Goal: Check status: Check status

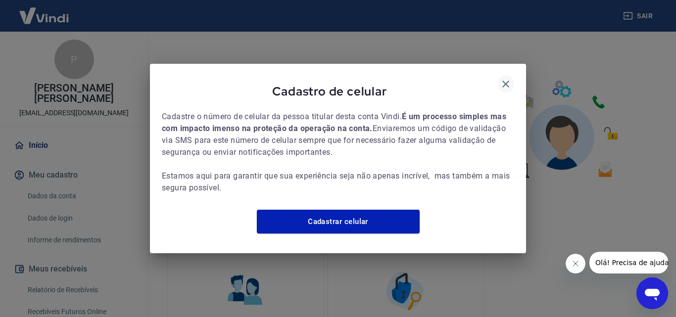
click at [507, 78] on icon "button" at bounding box center [506, 84] width 12 height 12
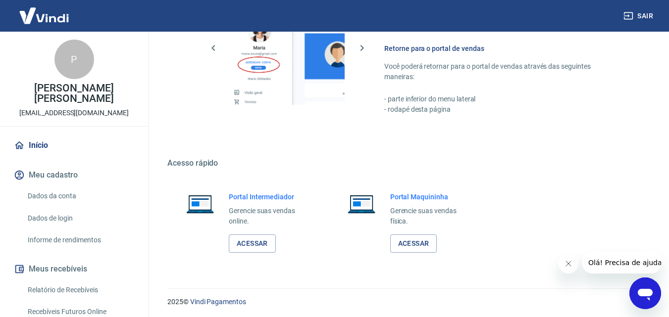
scroll to position [495, 0]
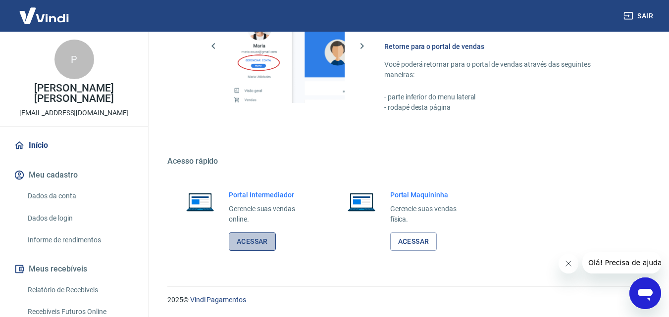
click at [250, 245] on link "Acessar" at bounding box center [252, 242] width 47 height 18
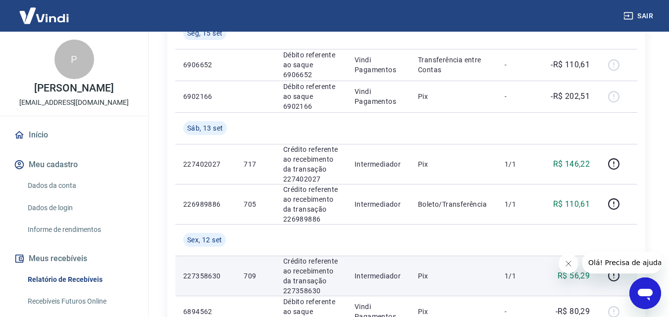
scroll to position [396, 0]
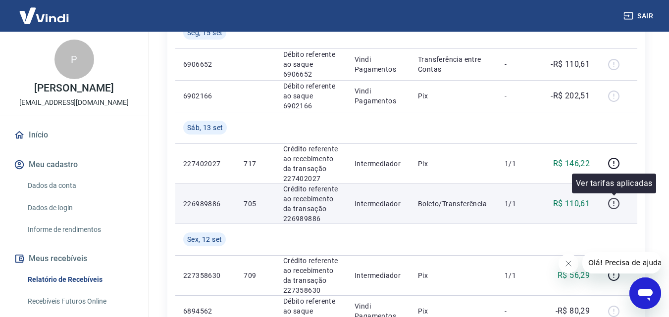
click at [614, 202] on icon "button" at bounding box center [614, 204] width 12 height 12
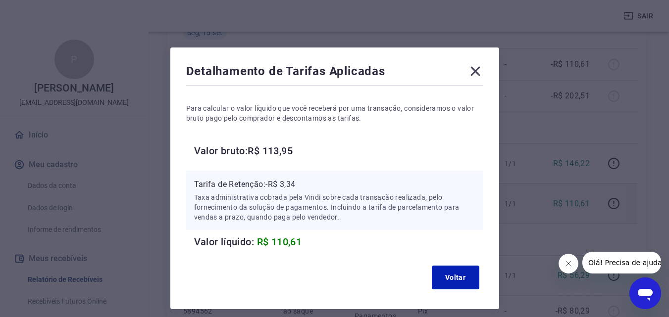
click at [475, 72] on icon at bounding box center [474, 71] width 9 height 9
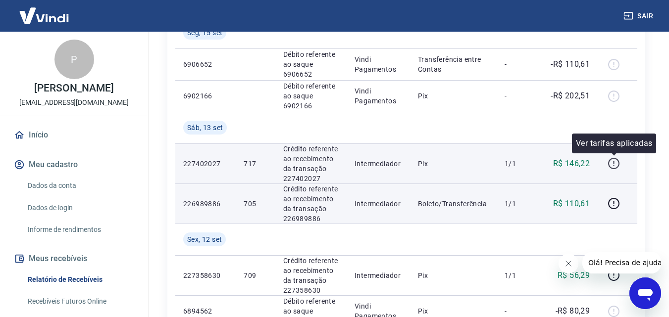
click at [614, 162] on icon "button" at bounding box center [613, 162] width 1 height 3
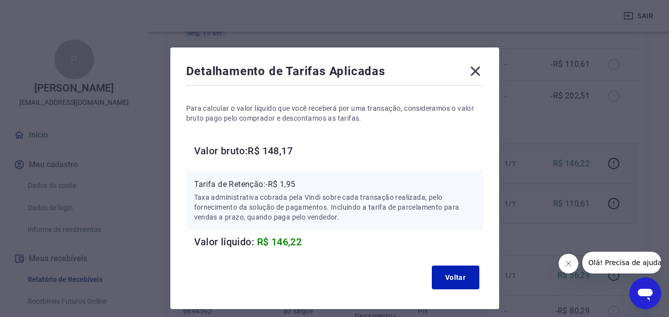
click at [477, 71] on icon at bounding box center [475, 71] width 16 height 16
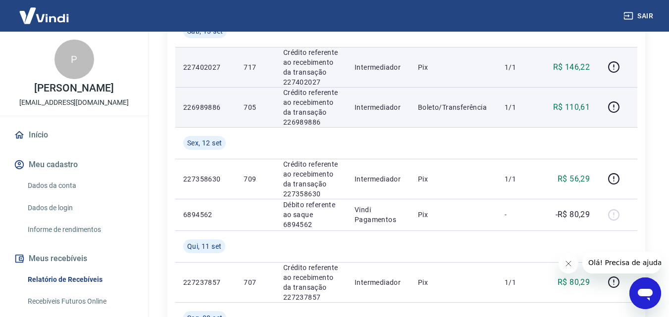
scroll to position [495, 0]
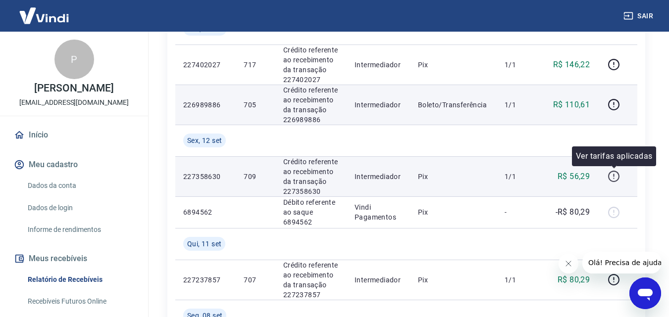
click at [615, 178] on icon "button" at bounding box center [614, 176] width 12 height 12
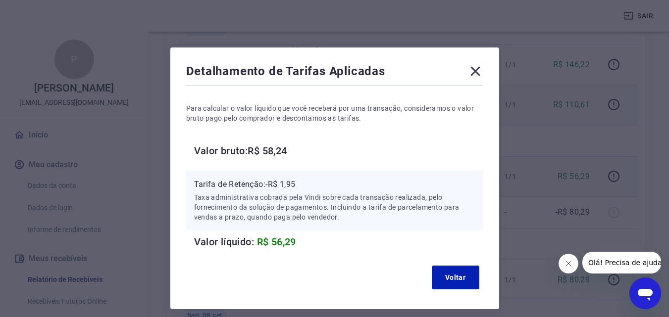
click at [472, 76] on icon at bounding box center [475, 71] width 16 height 16
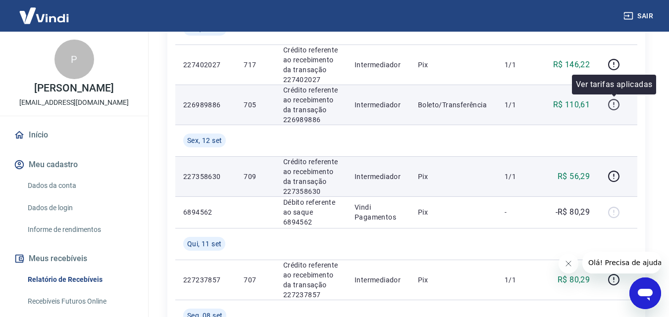
click at [613, 103] on icon "button" at bounding box center [614, 105] width 12 height 12
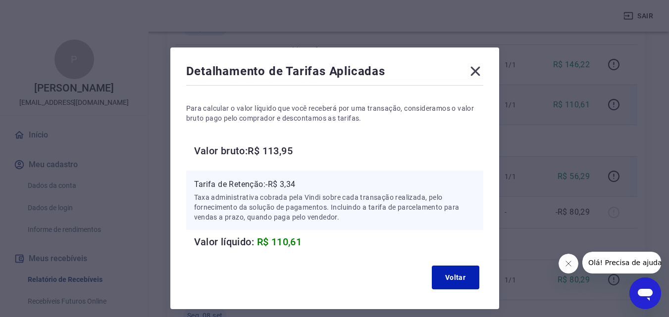
click at [474, 67] on icon at bounding box center [475, 71] width 16 height 16
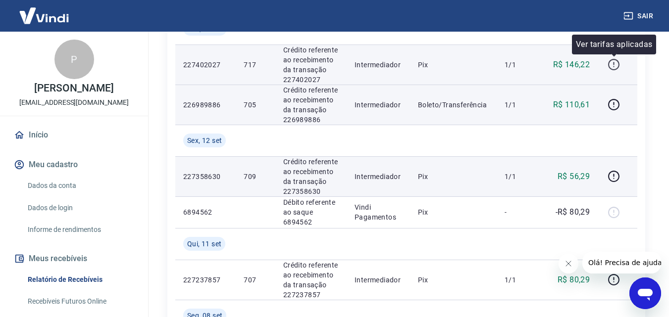
click at [614, 64] on icon "button" at bounding box center [613, 63] width 1 height 3
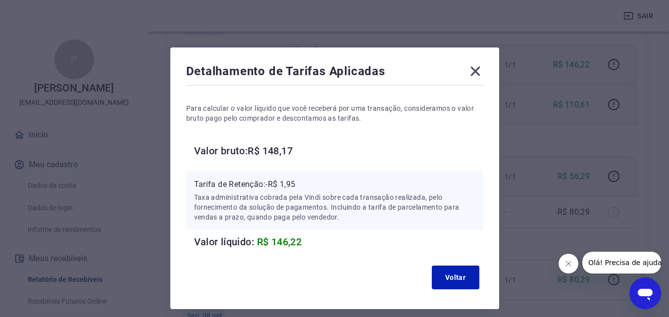
click at [476, 70] on icon at bounding box center [474, 71] width 9 height 9
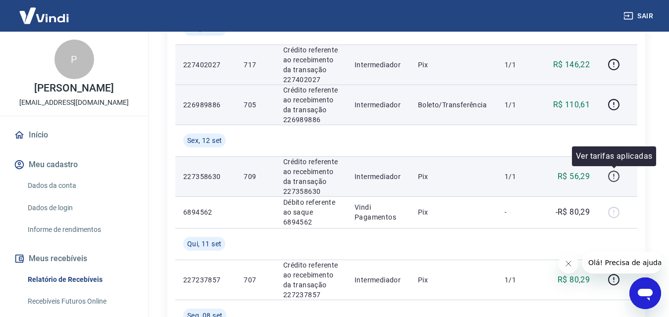
click at [613, 177] on icon "button" at bounding box center [614, 176] width 12 height 12
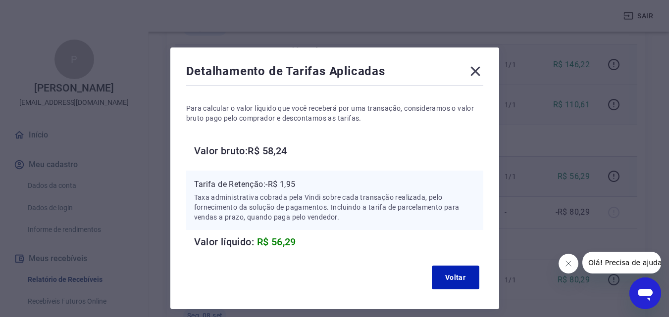
click at [475, 69] on icon at bounding box center [475, 71] width 16 height 16
